Goal: Information Seeking & Learning: Learn about a topic

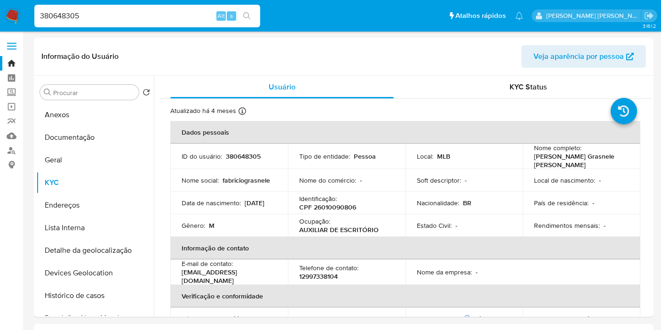
select select "10"
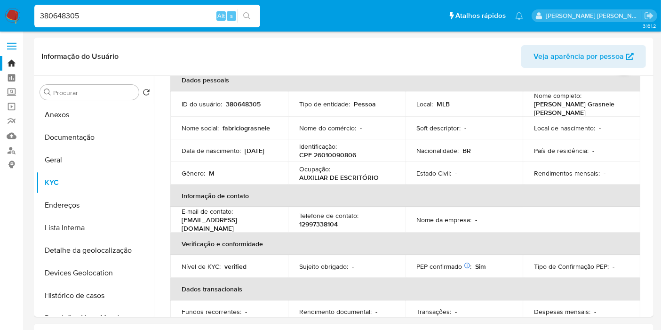
click at [152, 15] on input "380648305" at bounding box center [147, 16] width 226 height 12
paste input "81474829"
type input "81474829"
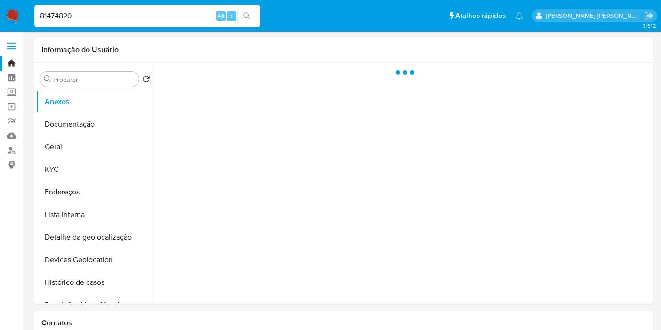
select select "10"
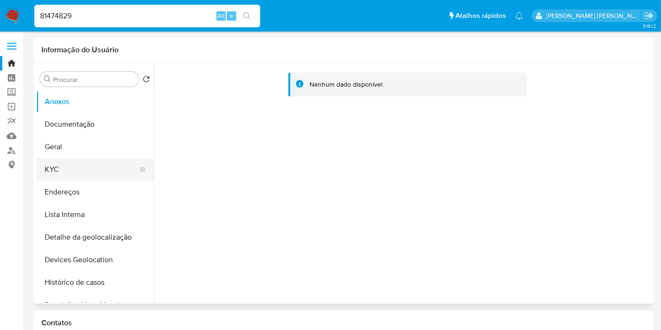
click at [55, 163] on button "KYC" at bounding box center [91, 169] width 110 height 23
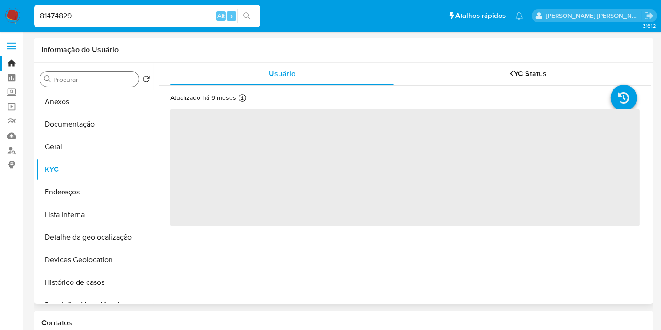
click at [117, 82] on input "Procurar" at bounding box center [94, 79] width 82 height 8
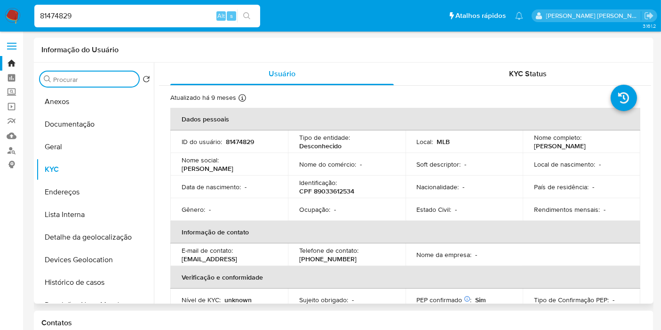
click at [106, 79] on input "Procurar" at bounding box center [94, 79] width 82 height 8
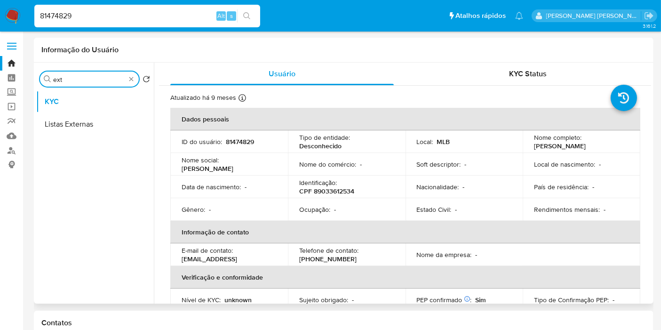
type input "ext"
click at [93, 140] on ul "KYC Listas Externas" at bounding box center [95, 196] width 118 height 212
click at [93, 133] on button "Listas Externas" at bounding box center [91, 124] width 110 height 23
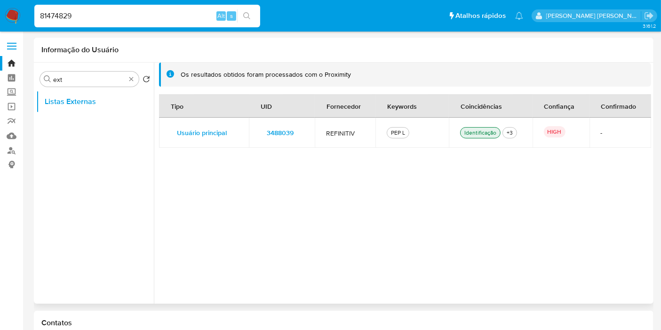
click at [95, 128] on ul "Listas Externas" at bounding box center [95, 196] width 118 height 212
click at [308, 129] on td "3488039" at bounding box center [282, 133] width 66 height 30
click at [308, 130] on td "3488039" at bounding box center [282, 133] width 66 height 30
click at [172, 20] on input "81474829" at bounding box center [147, 16] width 226 height 12
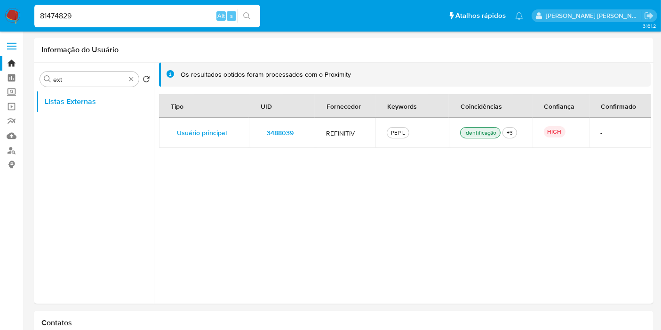
click at [172, 20] on input "81474829" at bounding box center [147, 16] width 226 height 12
paste input "7553568"
type input "87553568"
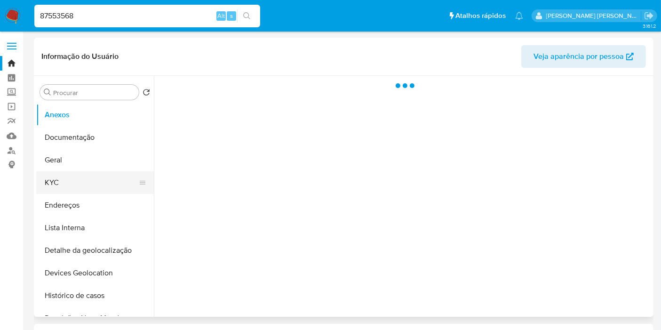
click at [86, 184] on button "KYC" at bounding box center [91, 182] width 110 height 23
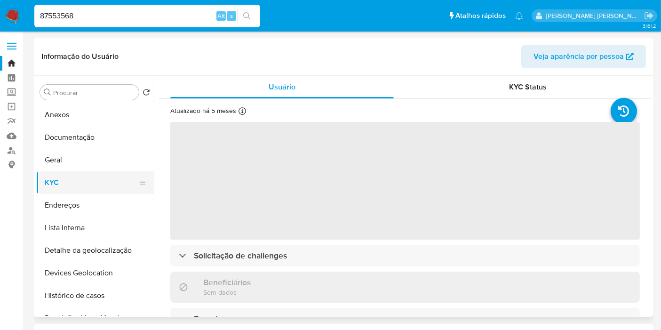
select select "10"
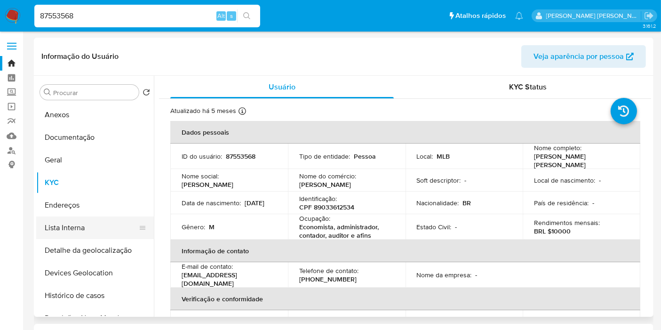
click at [119, 229] on button "Lista Interna" at bounding box center [91, 227] width 110 height 23
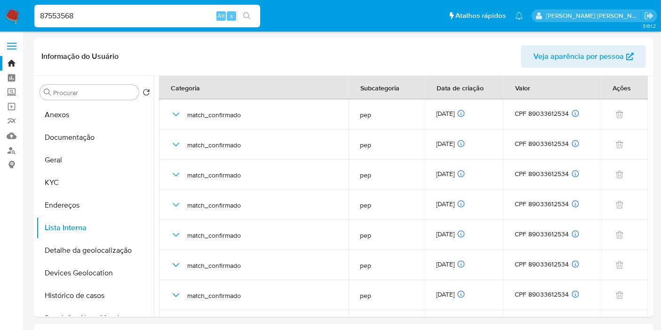
click at [173, 21] on input "87553568" at bounding box center [147, 16] width 226 height 12
paste input "1474829"
type input "81474829"
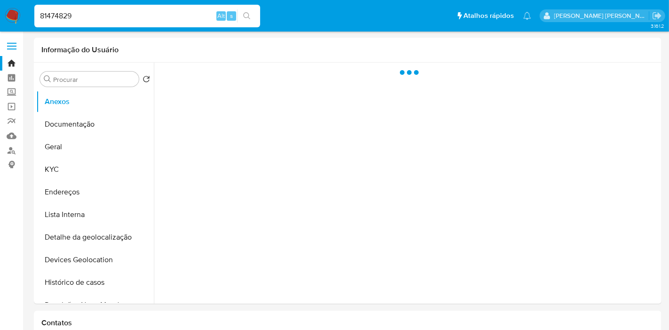
select select "10"
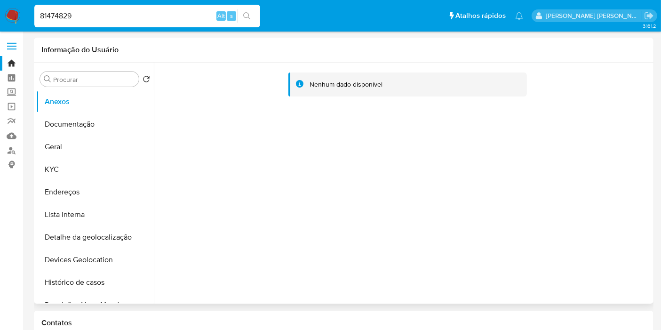
click at [102, 87] on div "Procurar Retornar ao pedido padrão Anexos Documentação Geral KYC Endereços List…" at bounding box center [95, 183] width 118 height 239
click at [101, 77] on input "Procurar" at bounding box center [94, 79] width 82 height 8
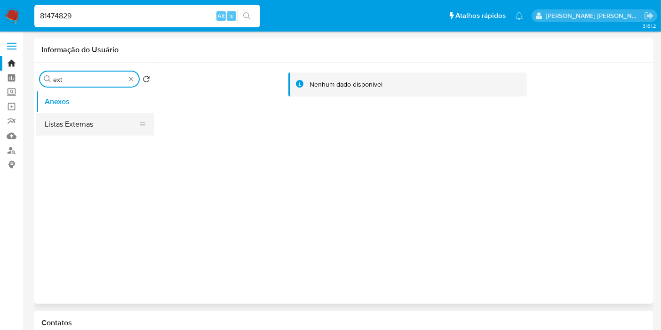
type input "ext"
click at [111, 119] on button "Listas Externas" at bounding box center [91, 124] width 110 height 23
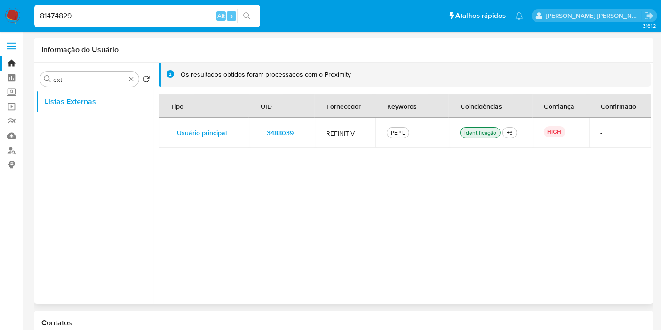
click at [310, 133] on td "3488039" at bounding box center [282, 133] width 66 height 30
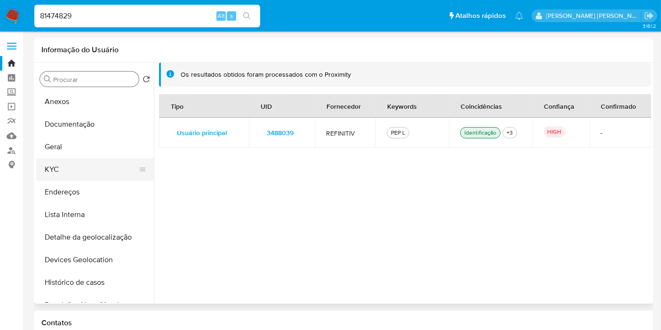
click at [91, 166] on button "KYC" at bounding box center [91, 169] width 110 height 23
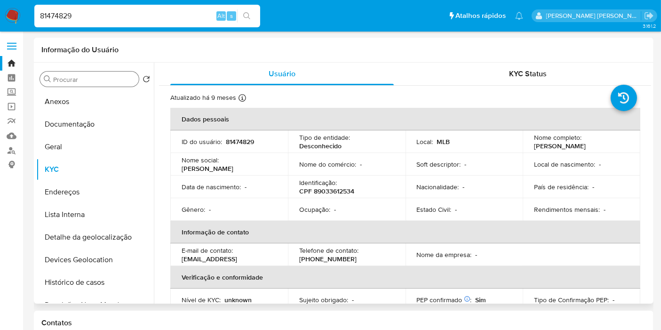
click at [326, 194] on p "CPF 89033612534" at bounding box center [326, 191] width 55 height 8
copy p "89033612534"
click at [104, 212] on button "Lista Interna" at bounding box center [91, 214] width 110 height 23
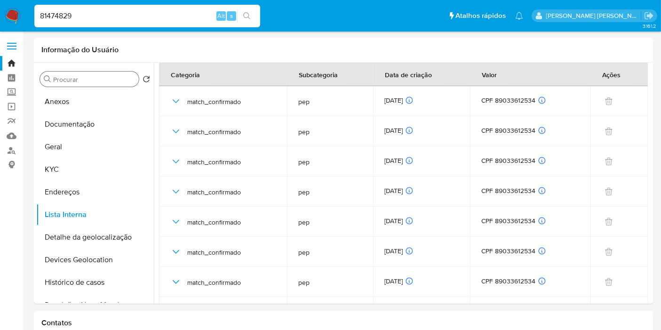
click at [84, 174] on button "KYC" at bounding box center [91, 169] width 110 height 23
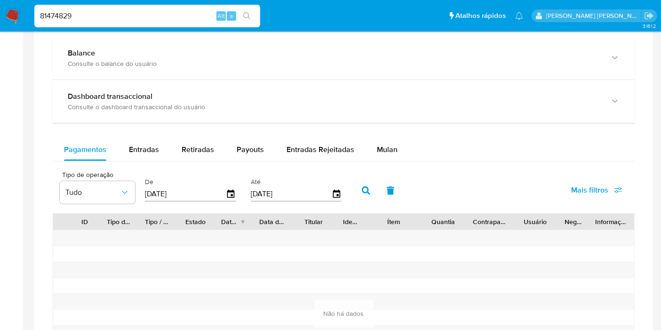
scroll to position [52, 0]
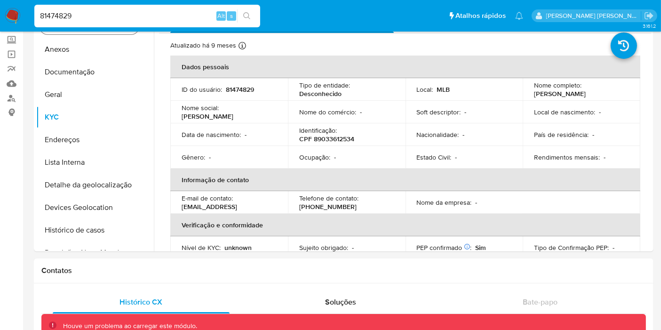
click at [128, 19] on input "81474829" at bounding box center [147, 16] width 226 height 12
paste input "qKRSSkJmH42aa9beQSGk9QnG"
type input "qKRSSkJmH42aa9beQSGk9QnG"
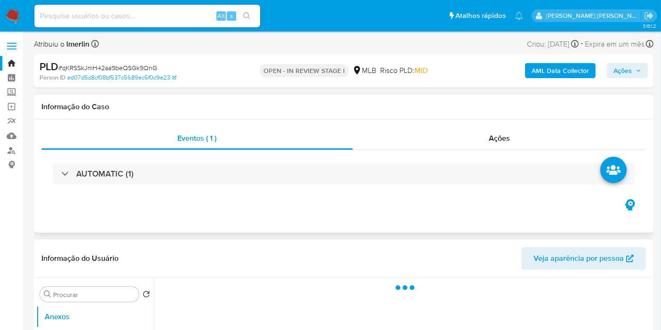
select select "10"
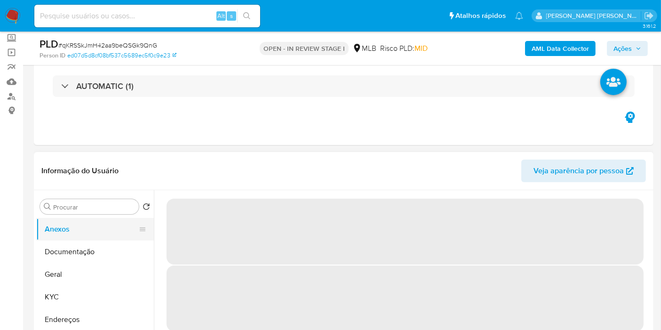
scroll to position [104, 0]
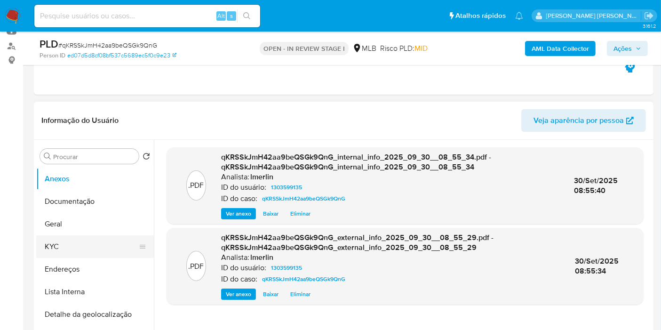
click at [91, 237] on button "KYC" at bounding box center [91, 246] width 110 height 23
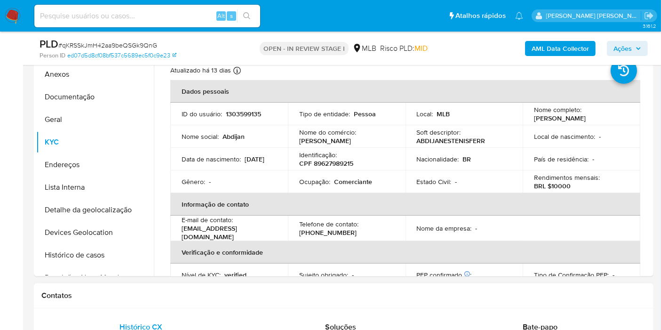
scroll to position [157, 0]
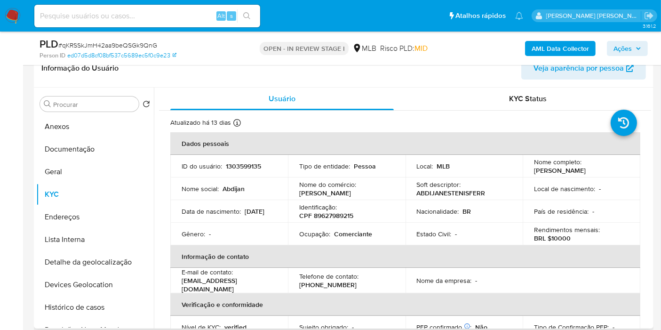
click at [334, 213] on p "CPF 89627989215" at bounding box center [326, 215] width 54 height 8
copy p "89627989215"
click at [107, 303] on button "Histórico de casos" at bounding box center [91, 307] width 110 height 23
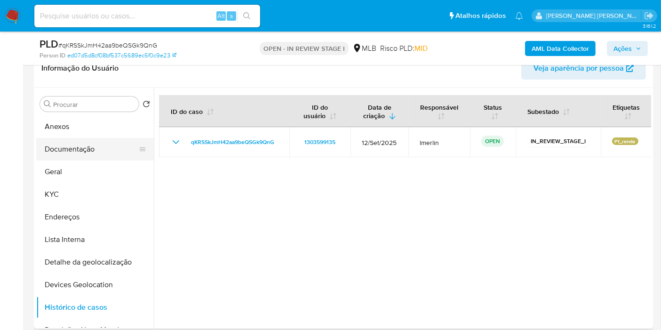
click at [88, 139] on button "Documentação" at bounding box center [91, 149] width 110 height 23
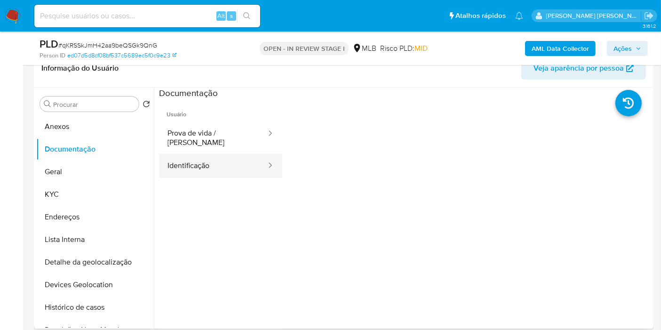
click at [224, 154] on button "Identificação" at bounding box center [213, 166] width 108 height 24
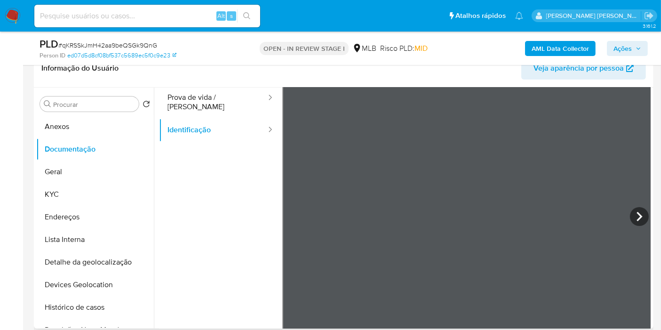
scroll to position [52, 0]
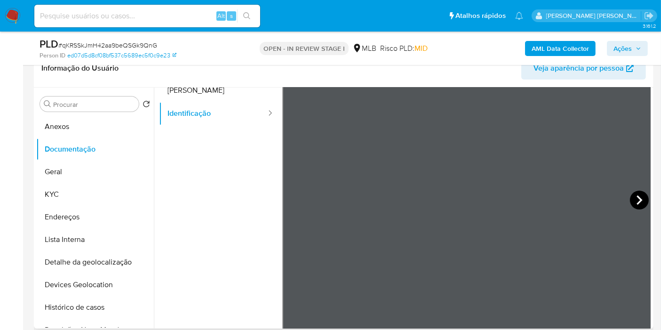
click at [639, 198] on icon at bounding box center [639, 199] width 19 height 19
click at [95, 201] on button "KYC" at bounding box center [91, 194] width 110 height 23
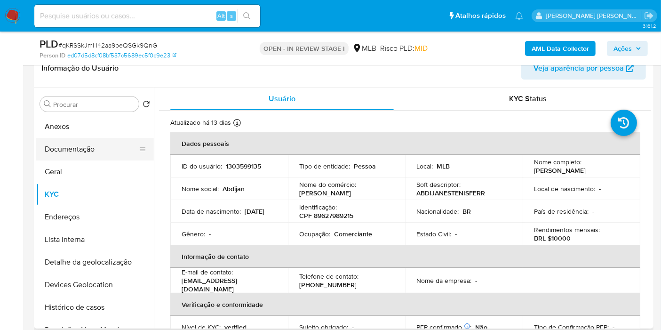
click at [86, 150] on button "Documentação" at bounding box center [91, 149] width 110 height 23
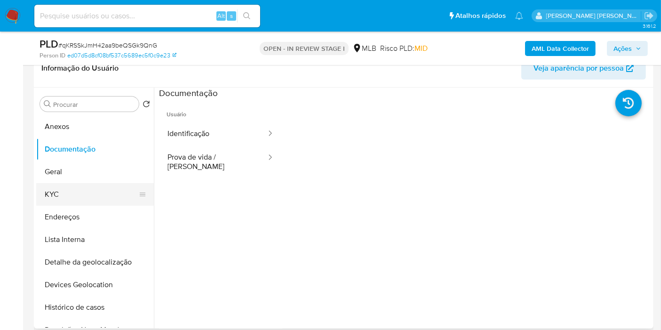
click at [85, 193] on button "KYC" at bounding box center [91, 194] width 110 height 23
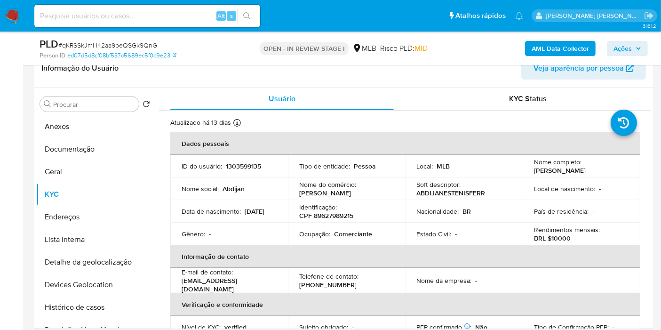
click at [353, 234] on p "Comerciante" at bounding box center [353, 233] width 38 height 8
copy p "Comerciante"
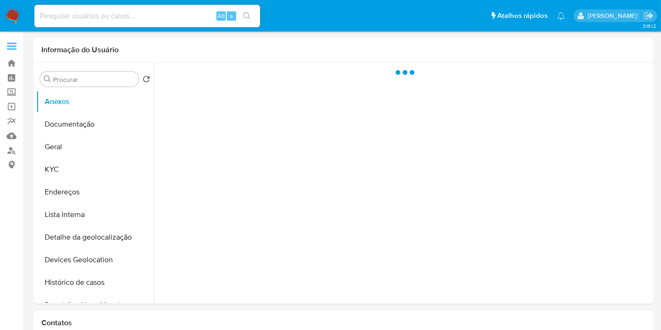
select select "10"
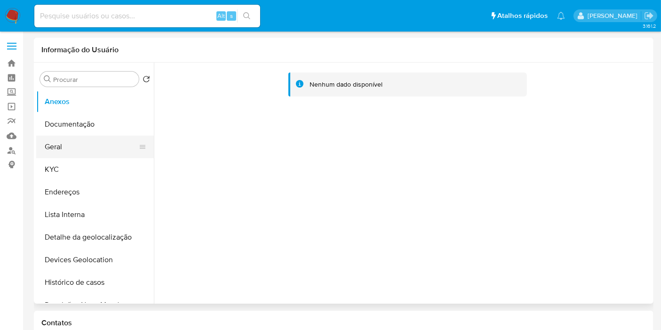
click at [76, 149] on button "Geral" at bounding box center [91, 146] width 110 height 23
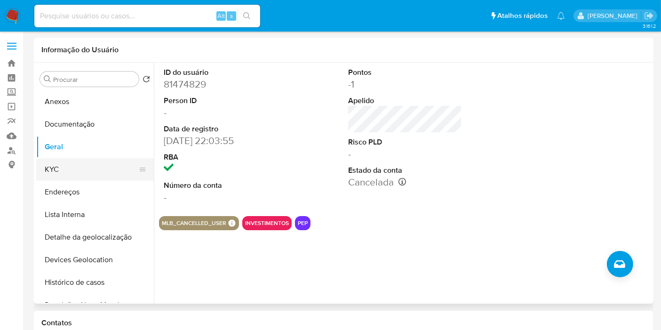
click at [83, 167] on button "KYC" at bounding box center [91, 169] width 110 height 23
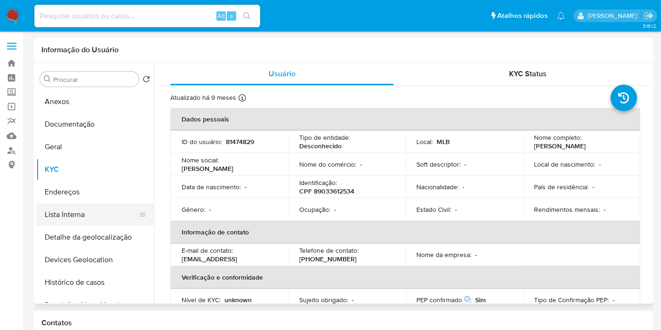
click at [108, 215] on button "Lista Interna" at bounding box center [91, 214] width 110 height 23
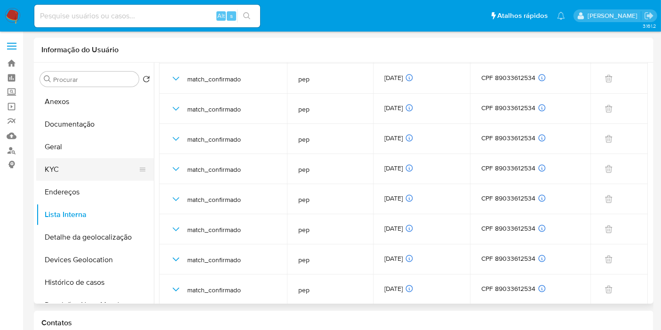
click at [87, 165] on button "KYC" at bounding box center [91, 169] width 110 height 23
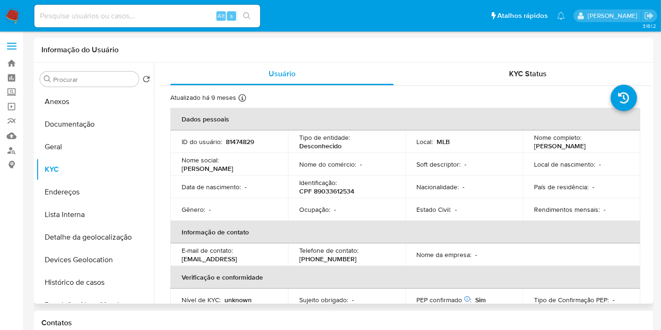
click at [331, 192] on p "CPF 89033612534" at bounding box center [326, 191] width 55 height 8
copy p "89033612534"
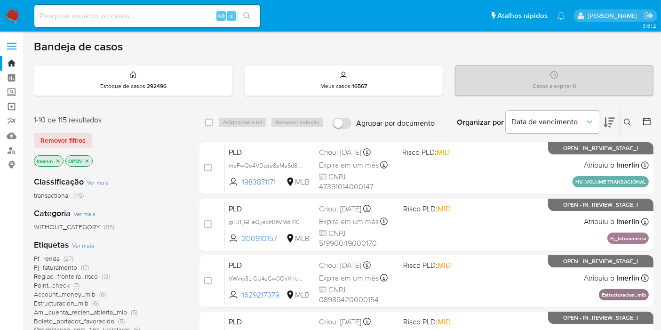
click at [13, 106] on link "Operações em massa" at bounding box center [56, 106] width 112 height 15
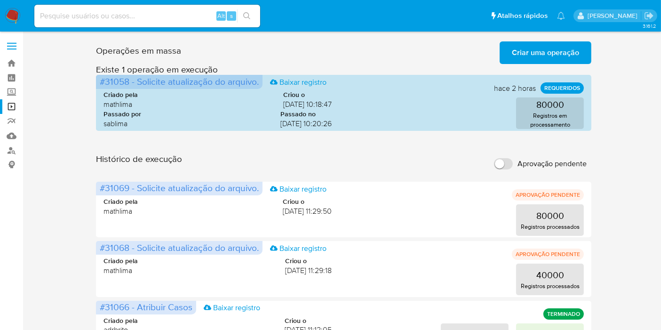
click at [521, 55] on span "Criar uma operação" at bounding box center [545, 52] width 67 height 21
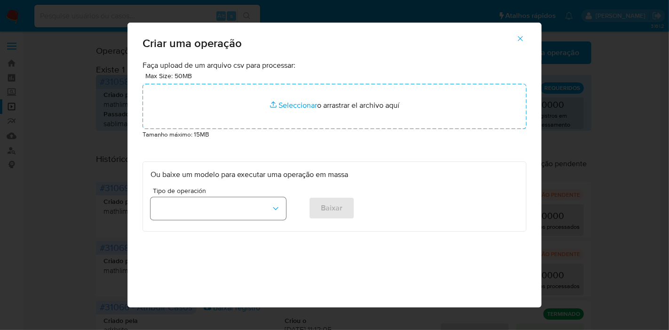
click at [226, 207] on button "button" at bounding box center [217, 208] width 135 height 23
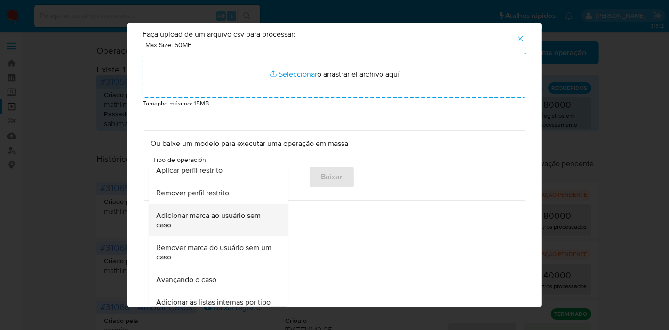
scroll to position [643, 0]
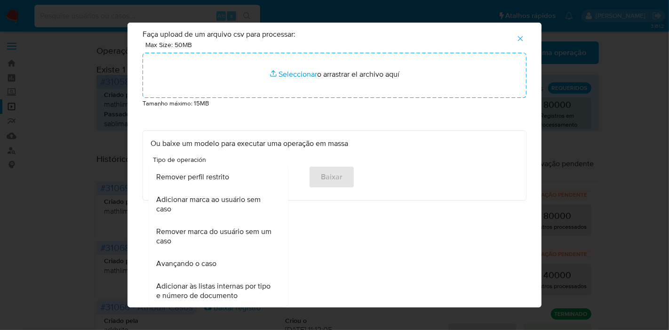
click at [235, 287] on span "Adicionar às listas internas por tipo e número de documento" at bounding box center [215, 290] width 118 height 19
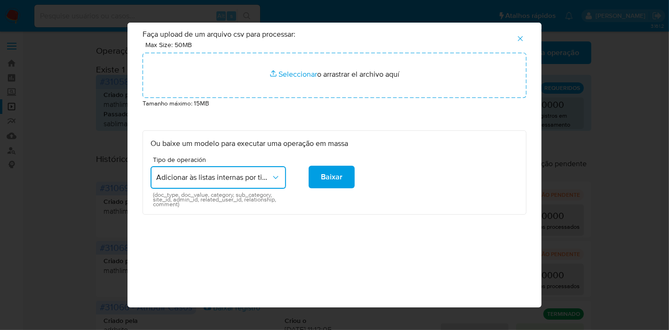
drag, startPoint x: 150, startPoint y: 194, endPoint x: 173, endPoint y: 205, distance: 24.8
click at [173, 205] on span "(doc_type, doc_value, category, sub_category, site_id, admin_id, related_user_i…" at bounding box center [220, 199] width 135 height 14
